Goal: Find specific page/section: Find specific page/section

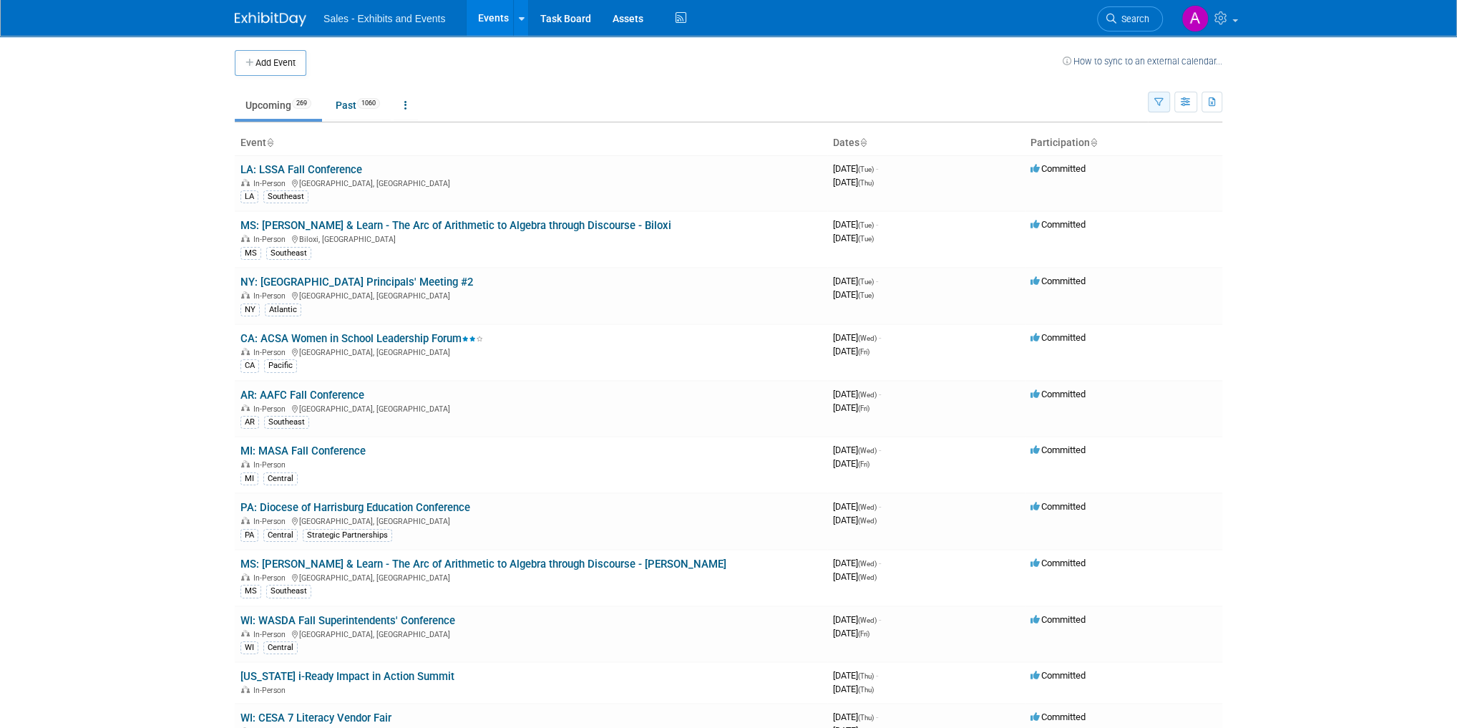
click at [1162, 100] on icon "button" at bounding box center [1158, 102] width 9 height 9
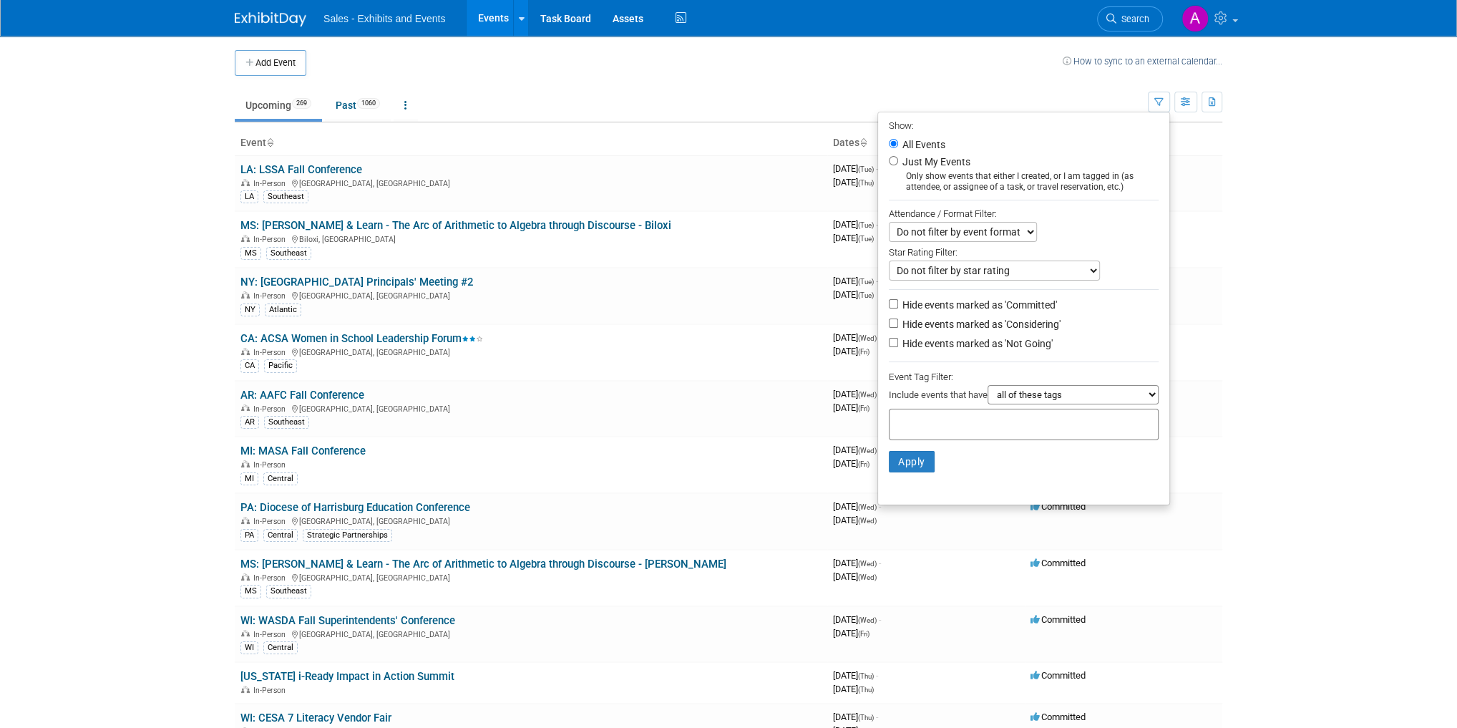
click at [930, 424] on input "text" at bounding box center [952, 422] width 114 height 14
click at [901, 458] on div "IL" at bounding box center [944, 463] width 123 height 20
type input "IL"
click at [913, 479] on button "Apply" at bounding box center [912, 484] width 46 height 21
